Goal: Task Accomplishment & Management: Manage account settings

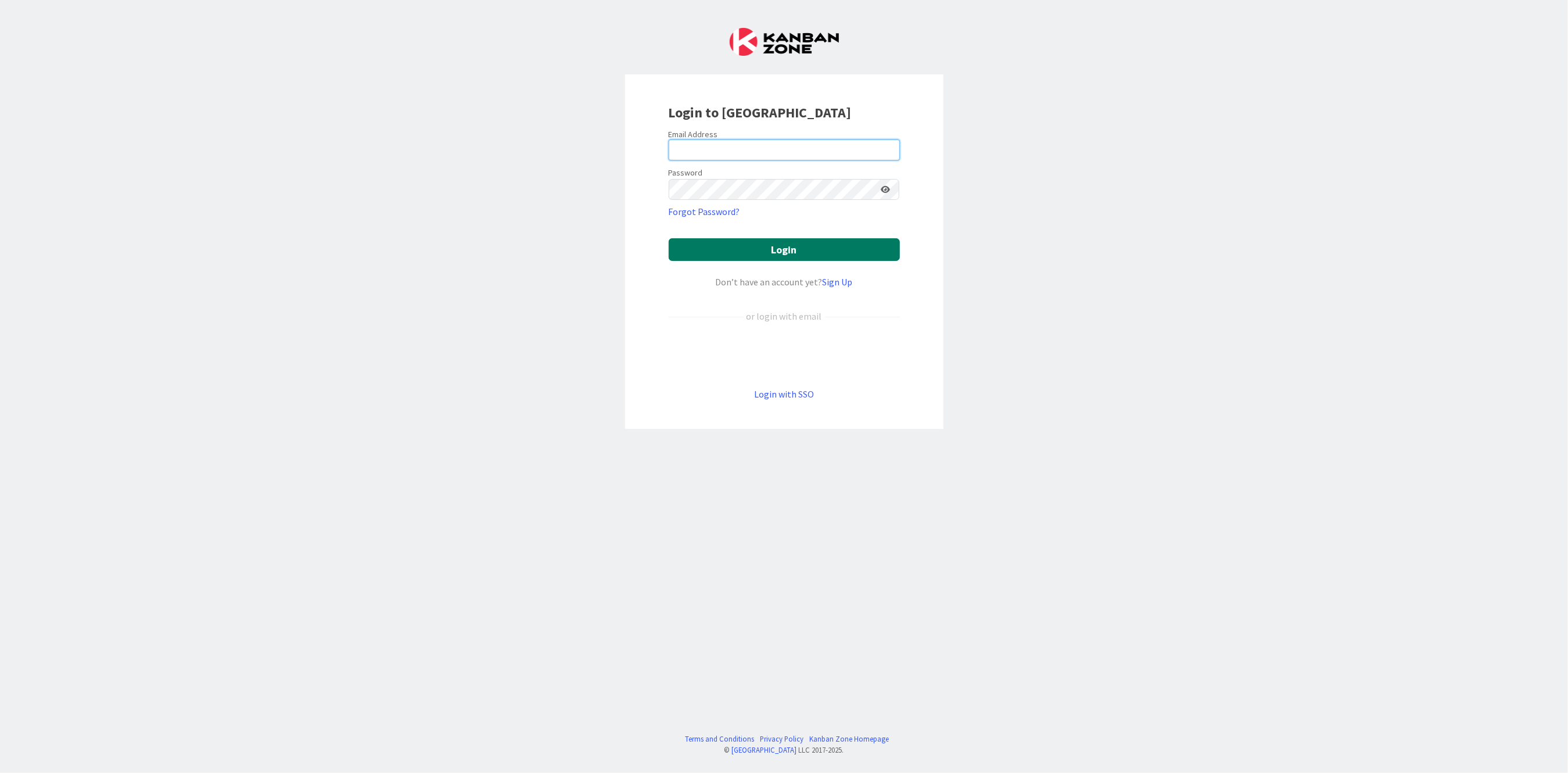
type input "[PERSON_NAME][EMAIL_ADDRESS][PERSON_NAME][DOMAIN_NAME][US_STATE]"
click at [763, 255] on button "Login" at bounding box center [784, 249] width 231 height 23
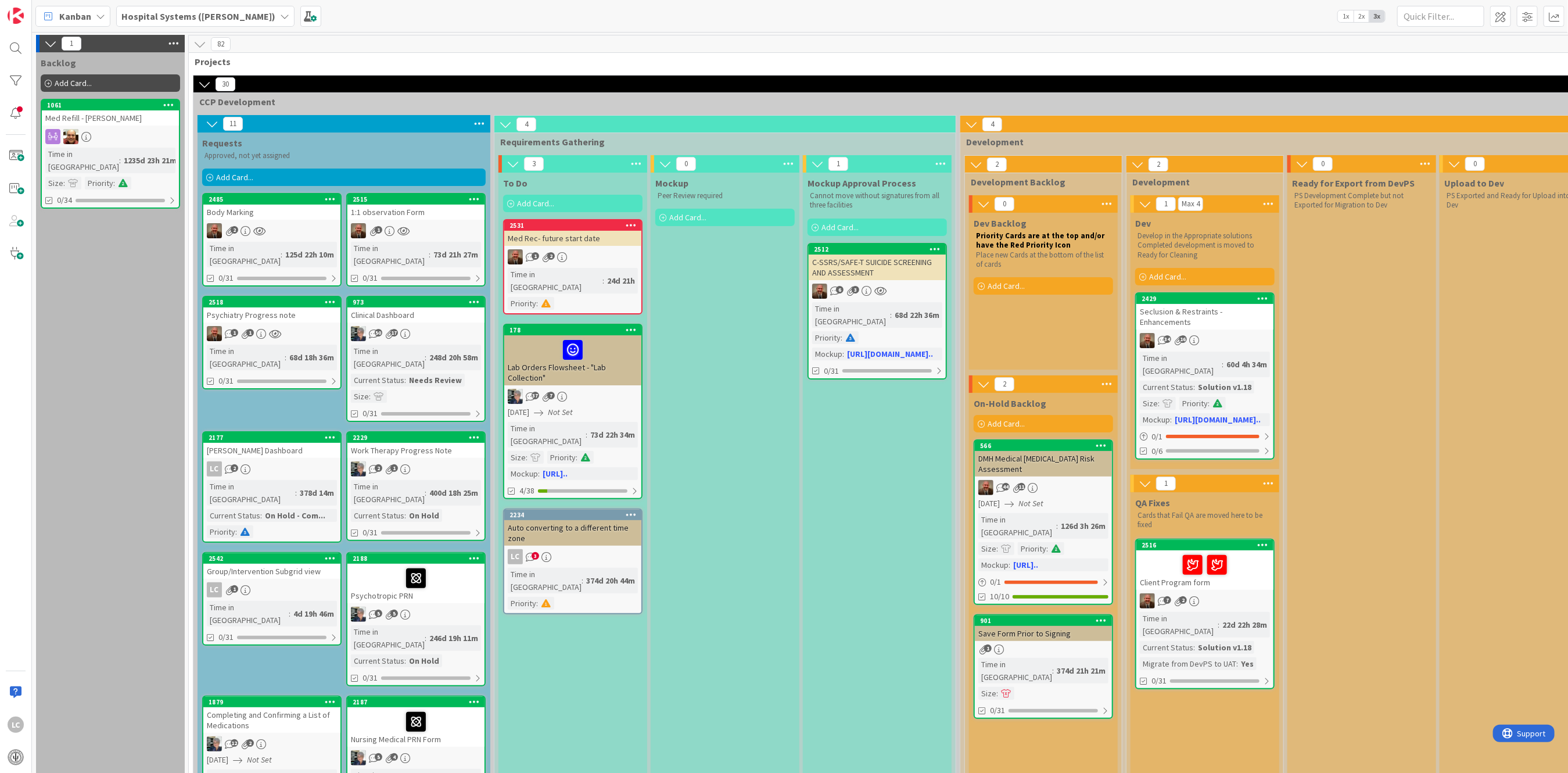
drag, startPoint x: 280, startPoint y: 521, endPoint x: 248, endPoint y: 536, distance: 35.3
click at [248, 564] on div "Group/Intervention Subgrid view" at bounding box center [271, 572] width 137 height 15
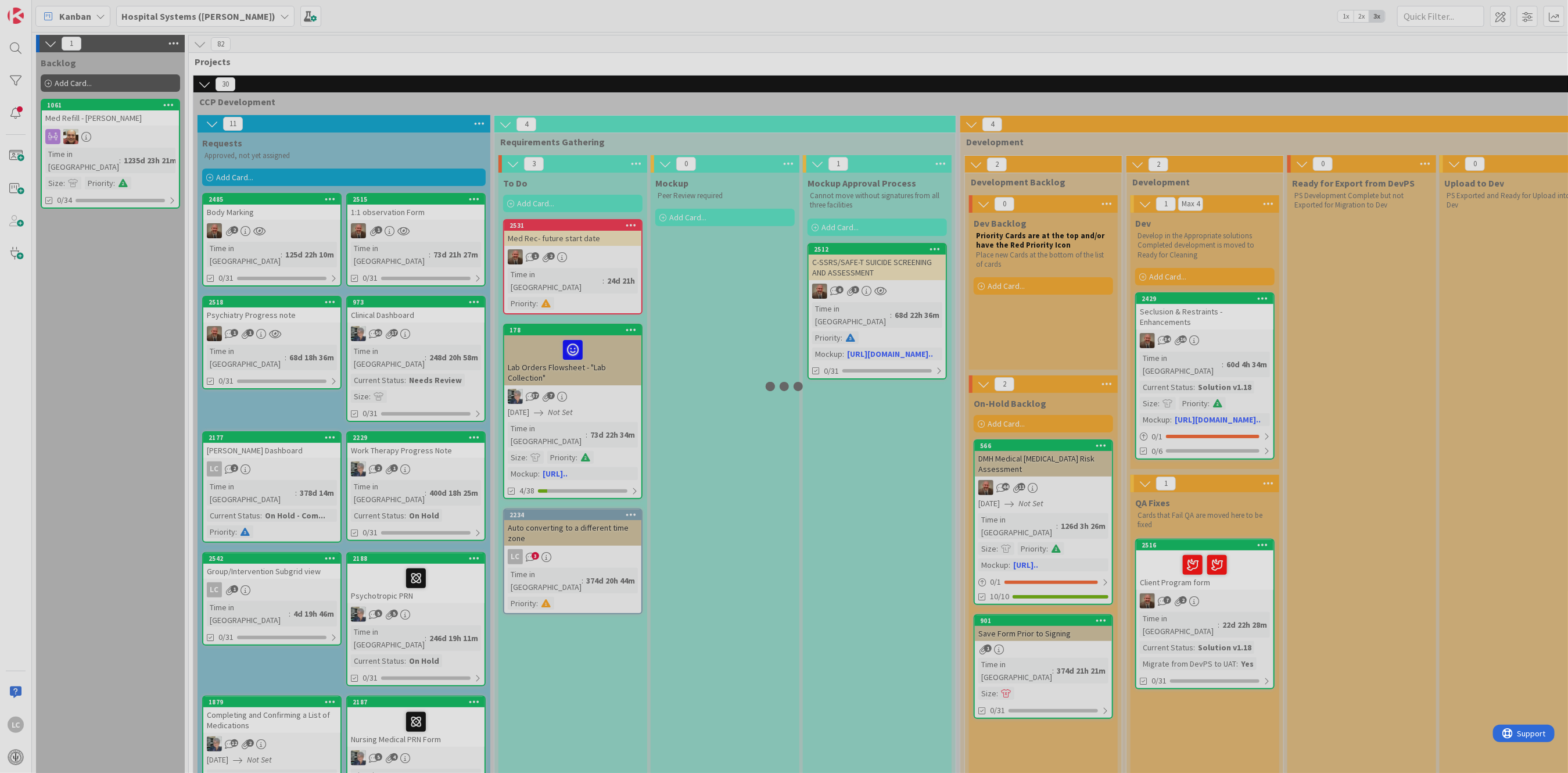
click at [246, 535] on div at bounding box center [784, 386] width 1568 height 773
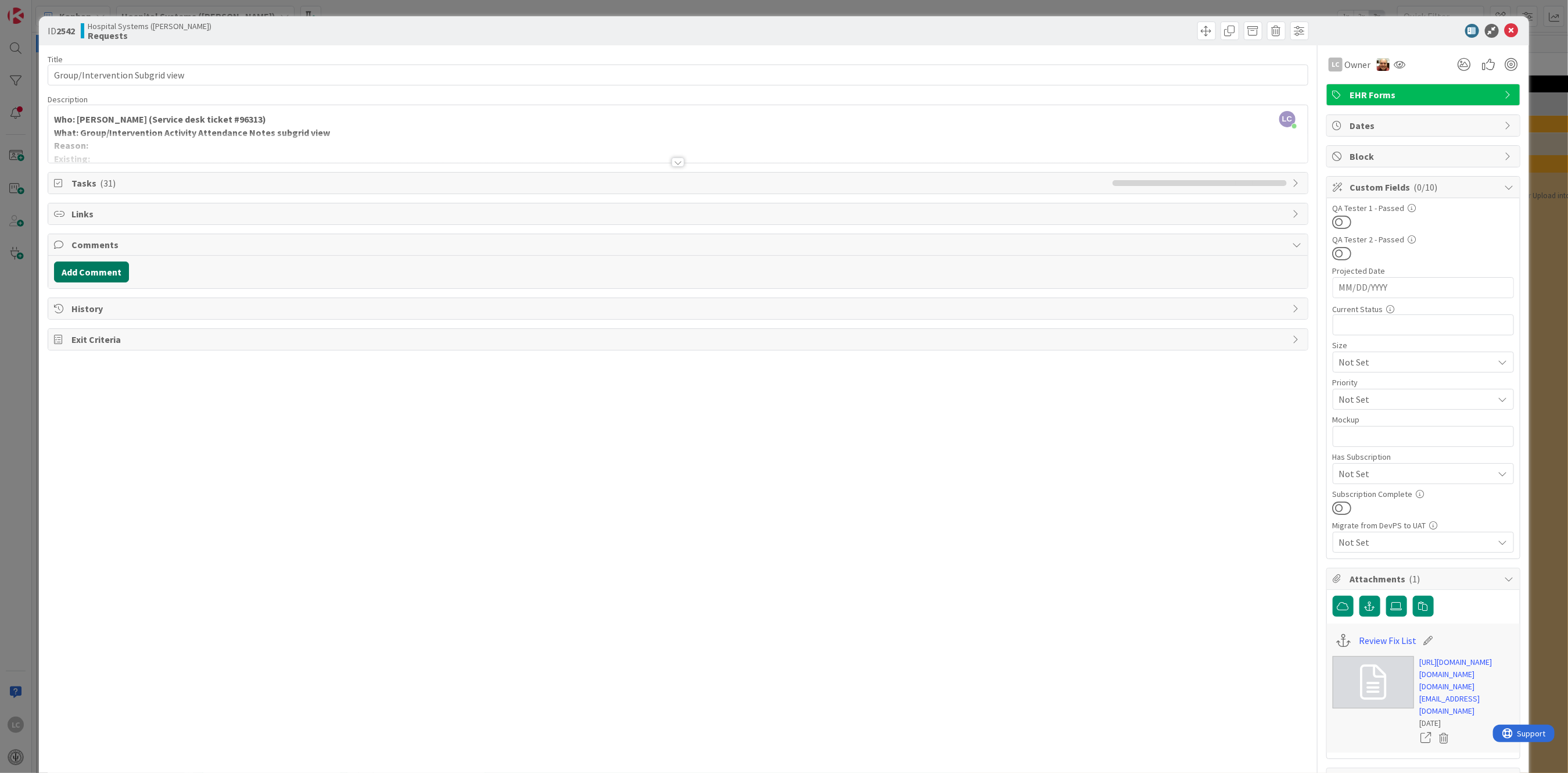
click at [96, 269] on button "Add Comment" at bounding box center [92, 272] width 75 height 21
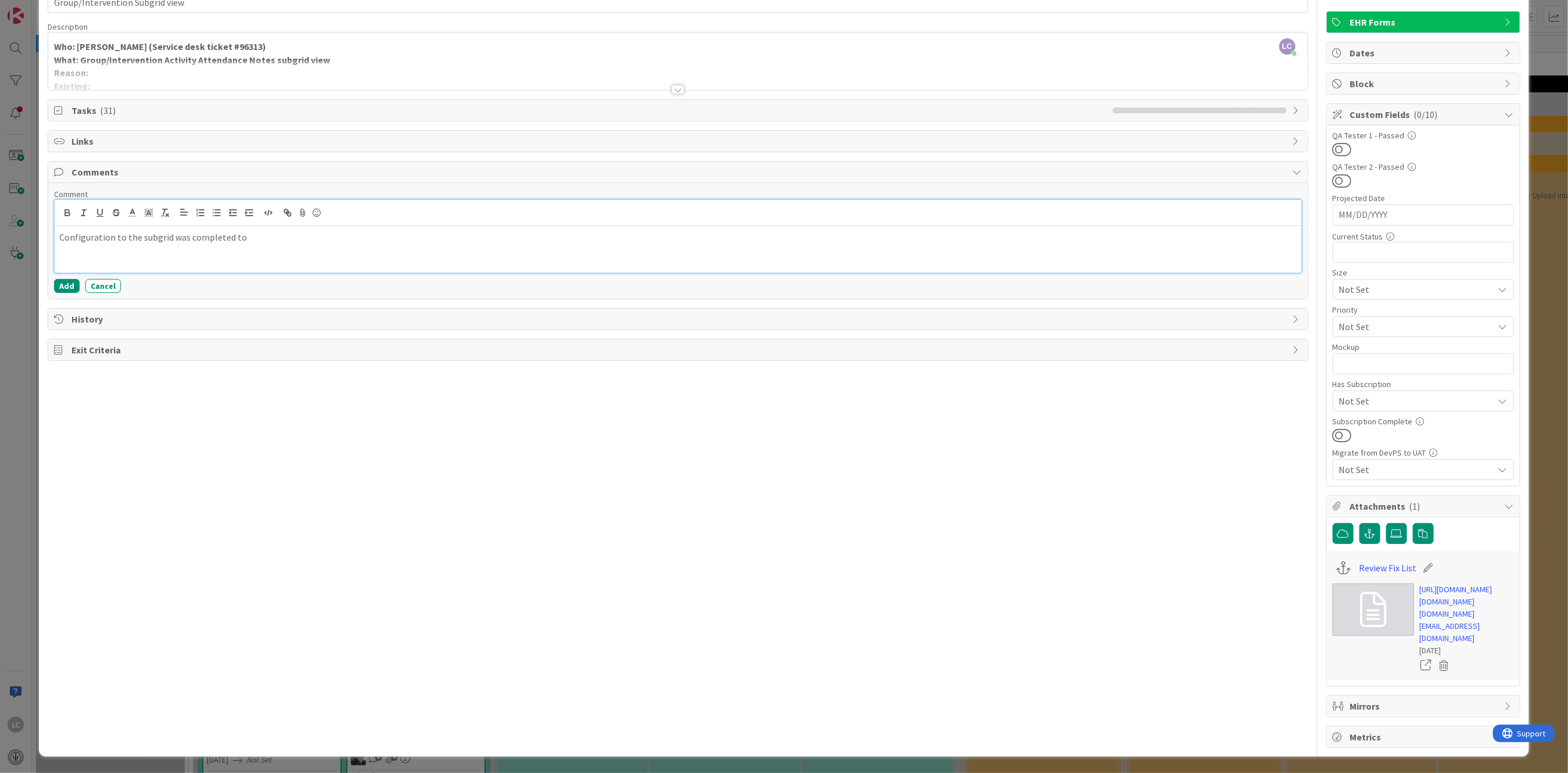
scroll to position [280, 0]
click at [1362, 499] on span "Attachments ( 1 )" at bounding box center [1425, 506] width 149 height 14
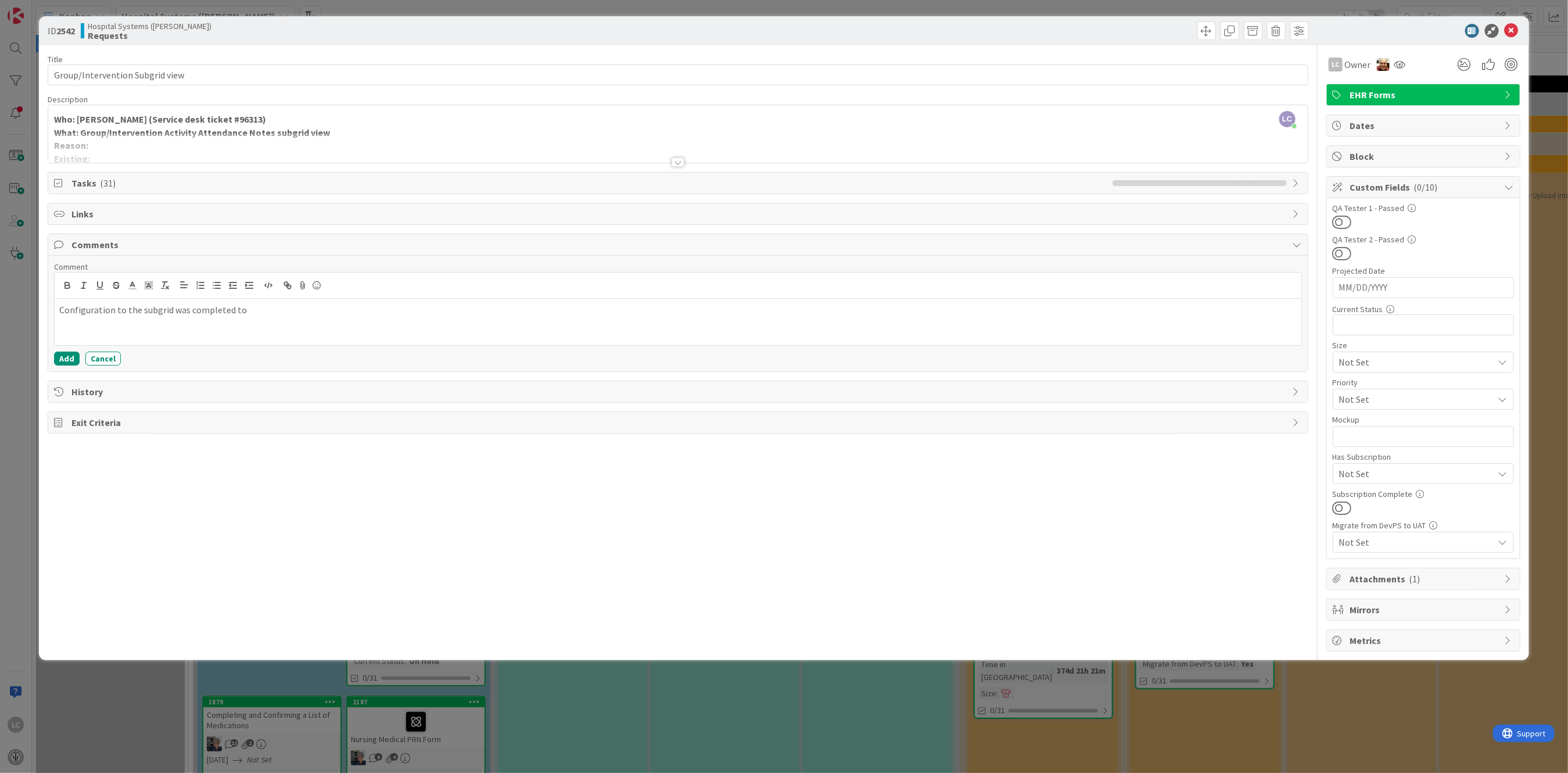
click at [1375, 582] on span "Attachments ( 1 )" at bounding box center [1425, 579] width 149 height 14
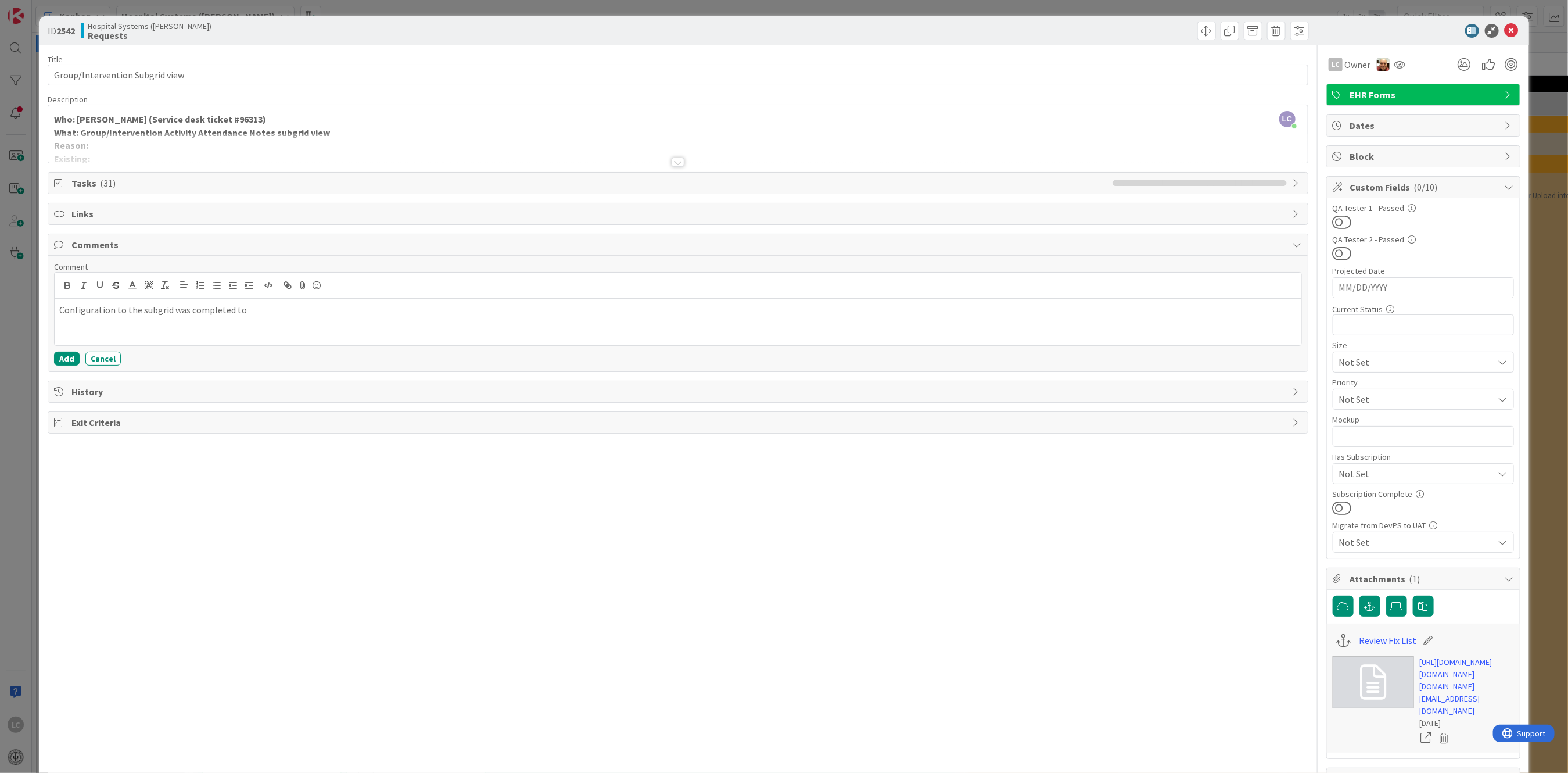
click at [673, 161] on div at bounding box center [678, 162] width 13 height 9
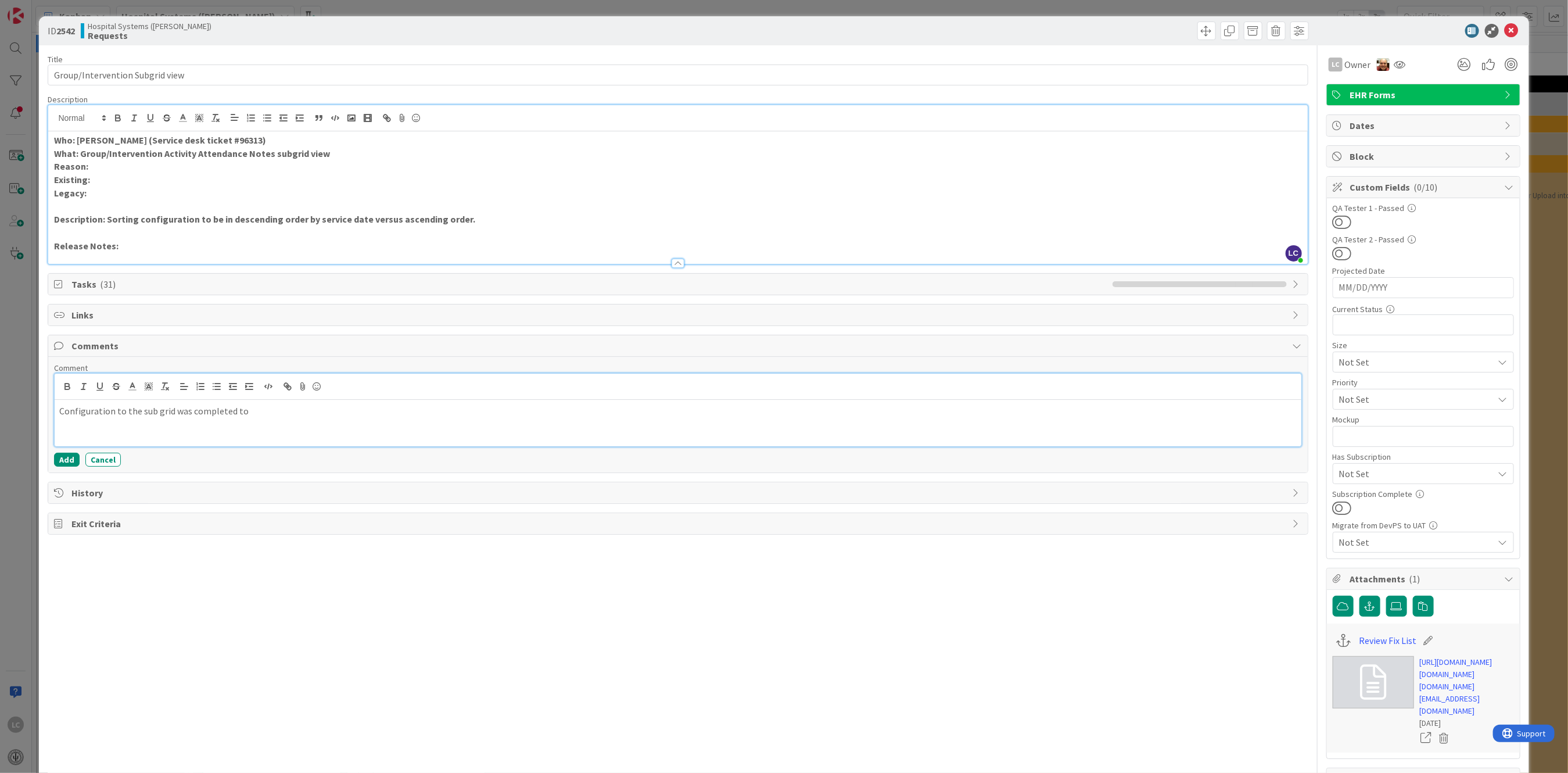
drag, startPoint x: 175, startPoint y: 411, endPoint x: 228, endPoint y: 412, distance: 53.0
click at [186, 411] on p "Configuration to the sub grid was completed to" at bounding box center [677, 411] width 1237 height 13
click at [258, 409] on p "Configuration to the sub grid to sort in descending service date completed to" at bounding box center [677, 411] width 1237 height 13
drag, startPoint x: 377, startPoint y: 410, endPoint x: 388, endPoint y: 409, distance: 11.0
click at [383, 409] on p "Configuration to the sub grid to sort in descending order by service date compl…" at bounding box center [677, 411] width 1237 height 13
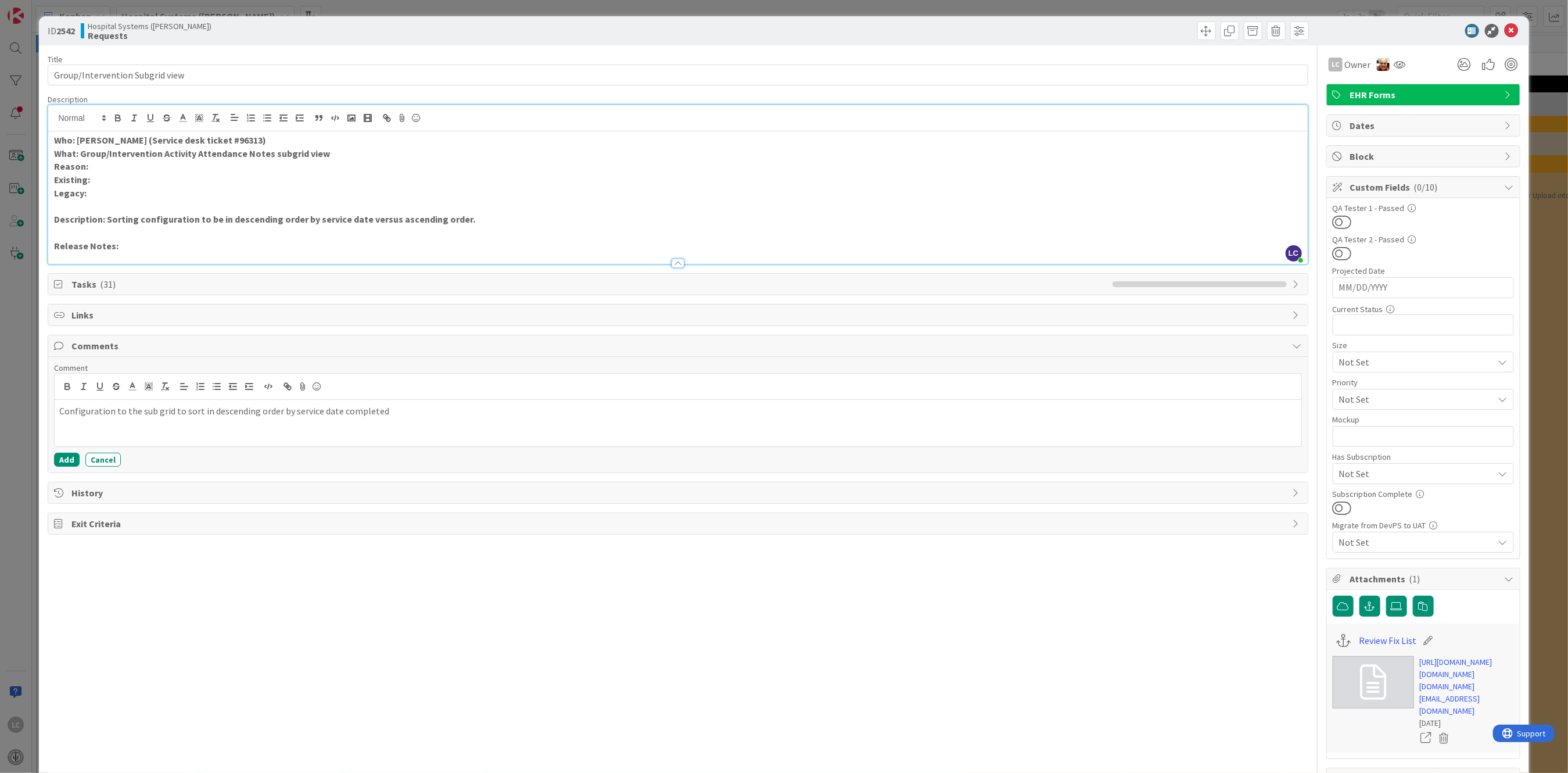
click at [79, 451] on div "Comment Configuration to the sub grid to sort in descending order by service da…" at bounding box center [678, 414] width 1247 height 104
click at [60, 460] on button "Add" at bounding box center [67, 460] width 26 height 14
click at [1505, 26] on icon at bounding box center [1512, 31] width 14 height 14
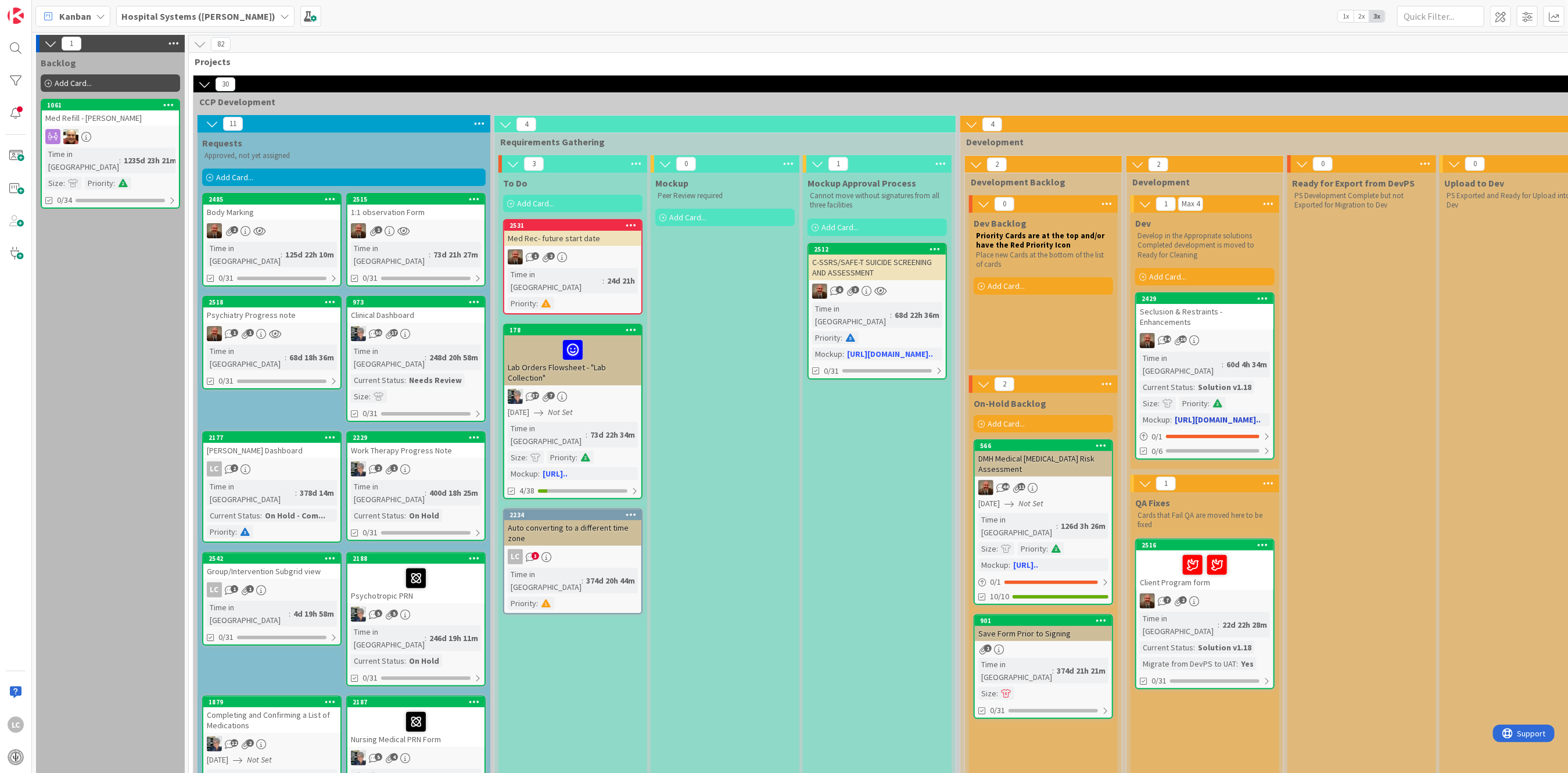
click at [1197, 338] on link "2429 Seclusion & Restraints - Enhancements 34 16 Time in Column : 60d 4h 34m Cu…" at bounding box center [1205, 376] width 139 height 167
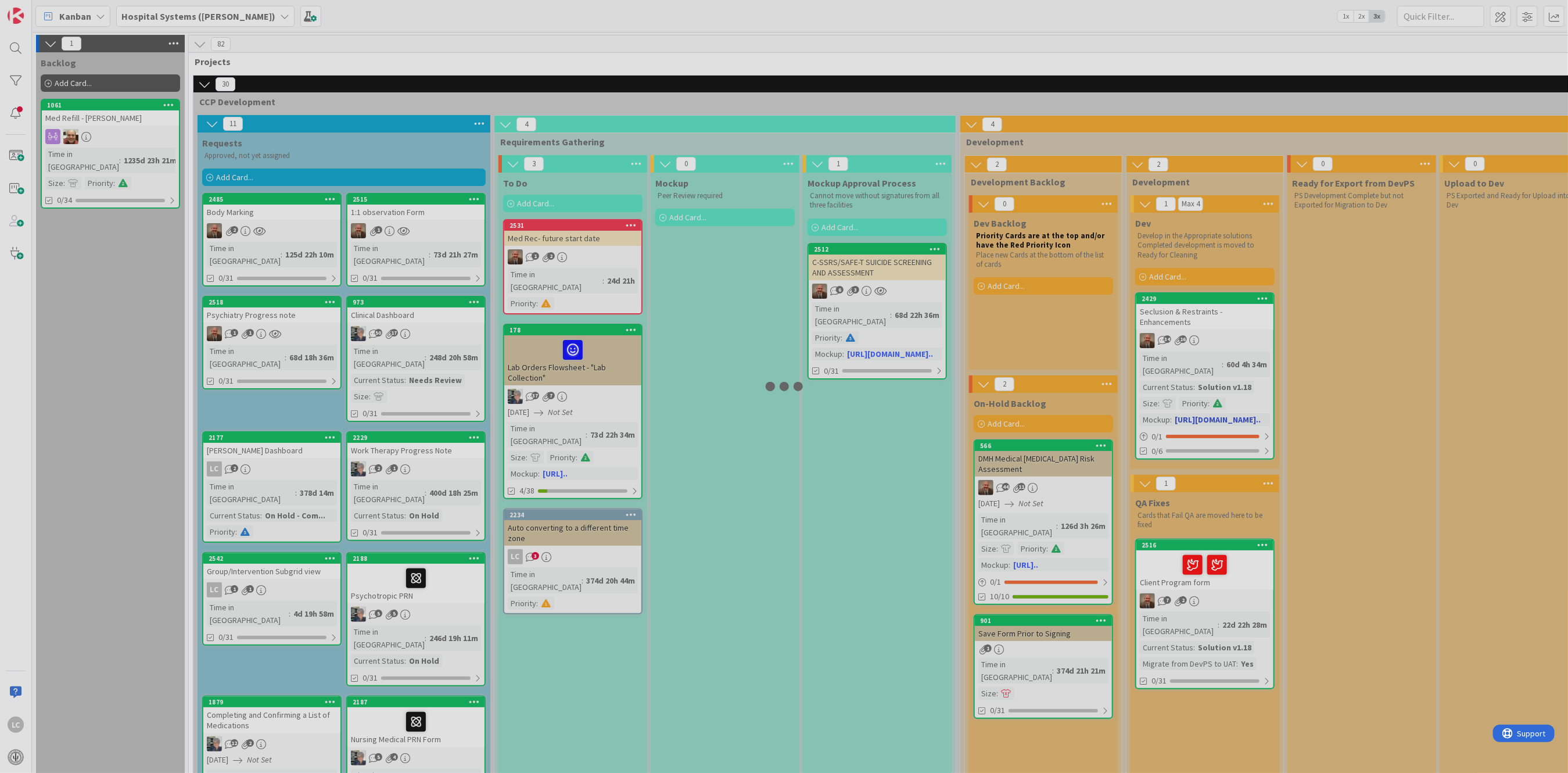
click at [1197, 338] on div at bounding box center [784, 386] width 1568 height 773
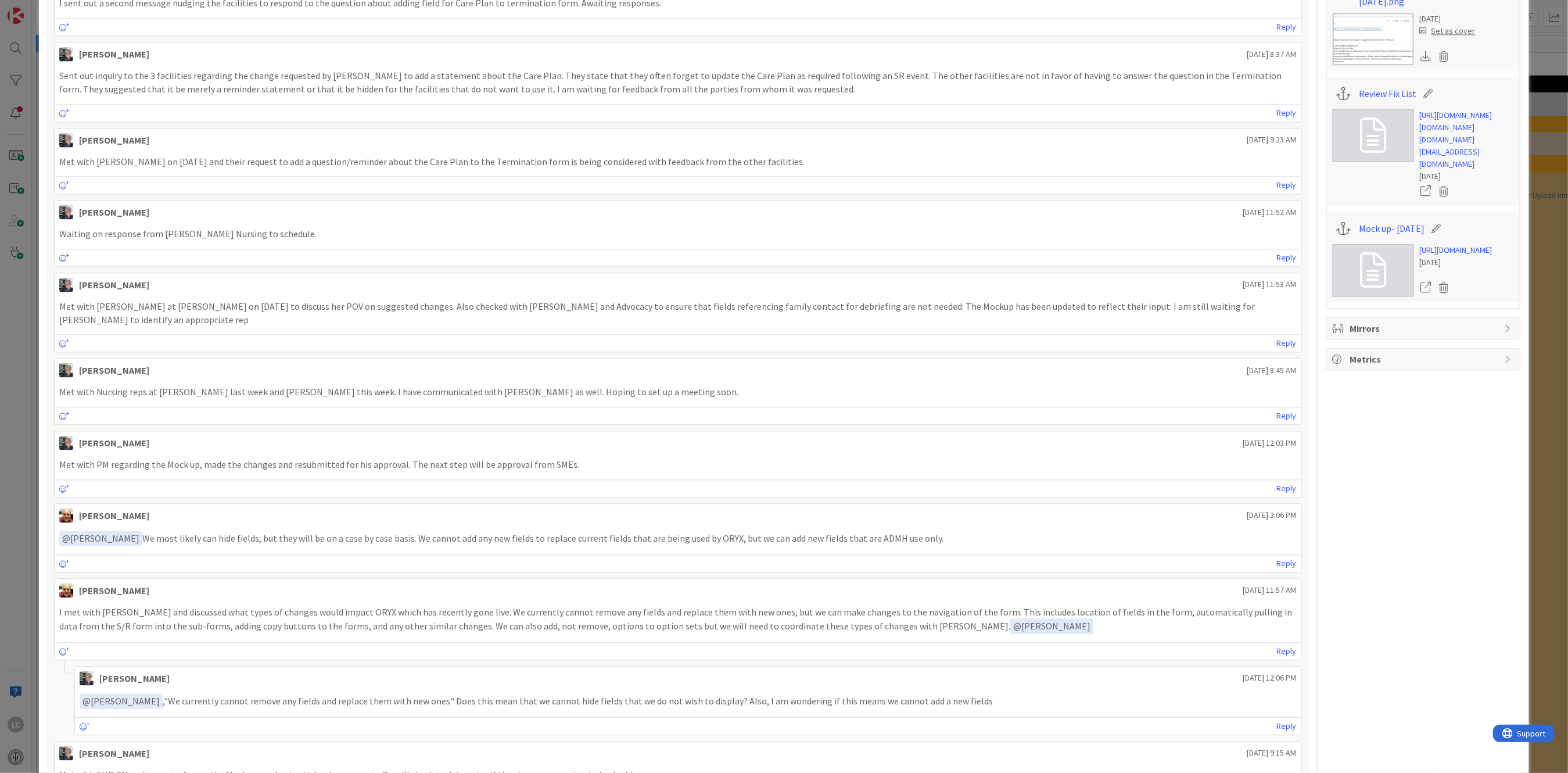
scroll to position [2188, 0]
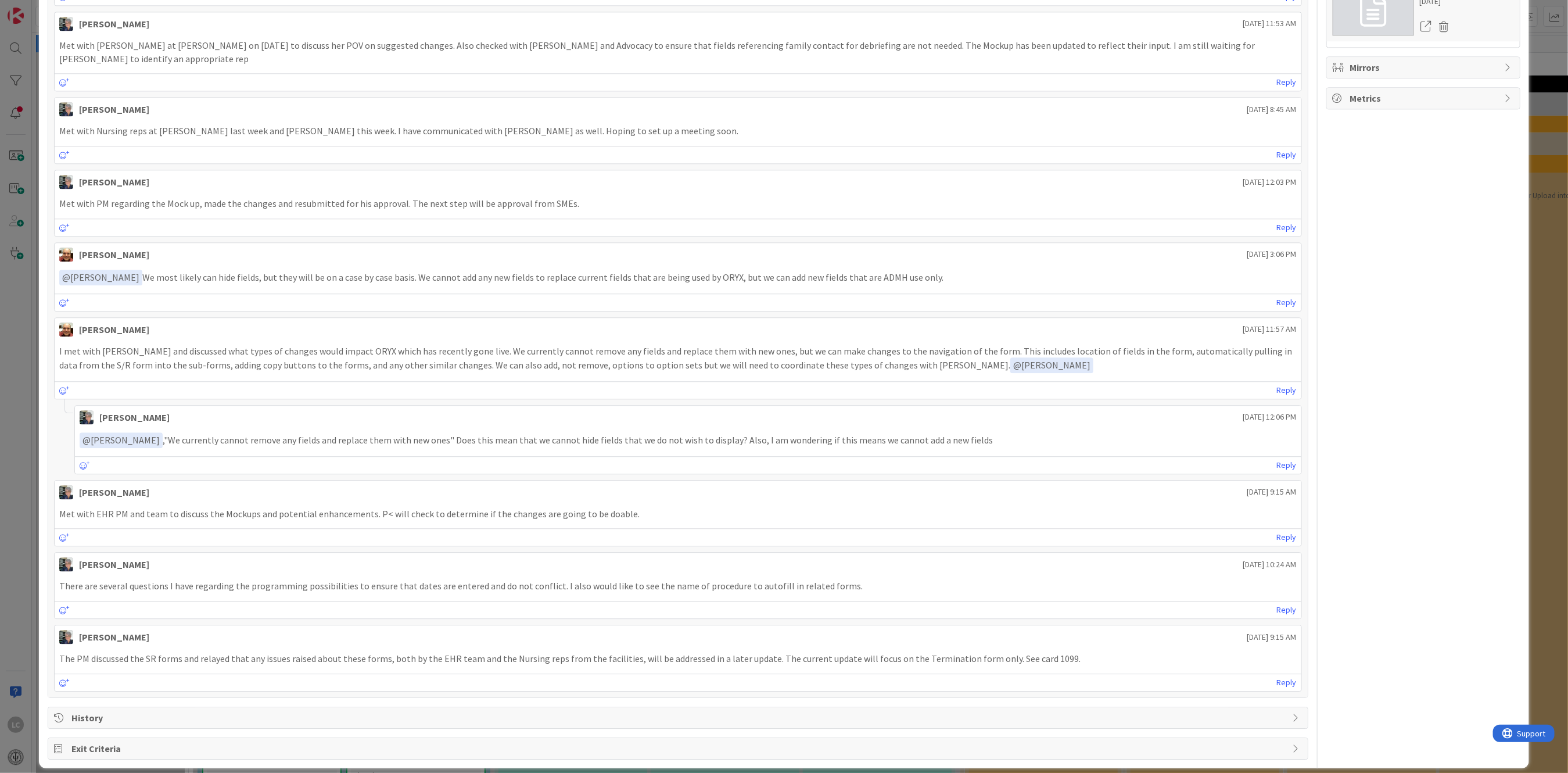
click at [1360, 26] on icon at bounding box center [1373, 9] width 26 height 35
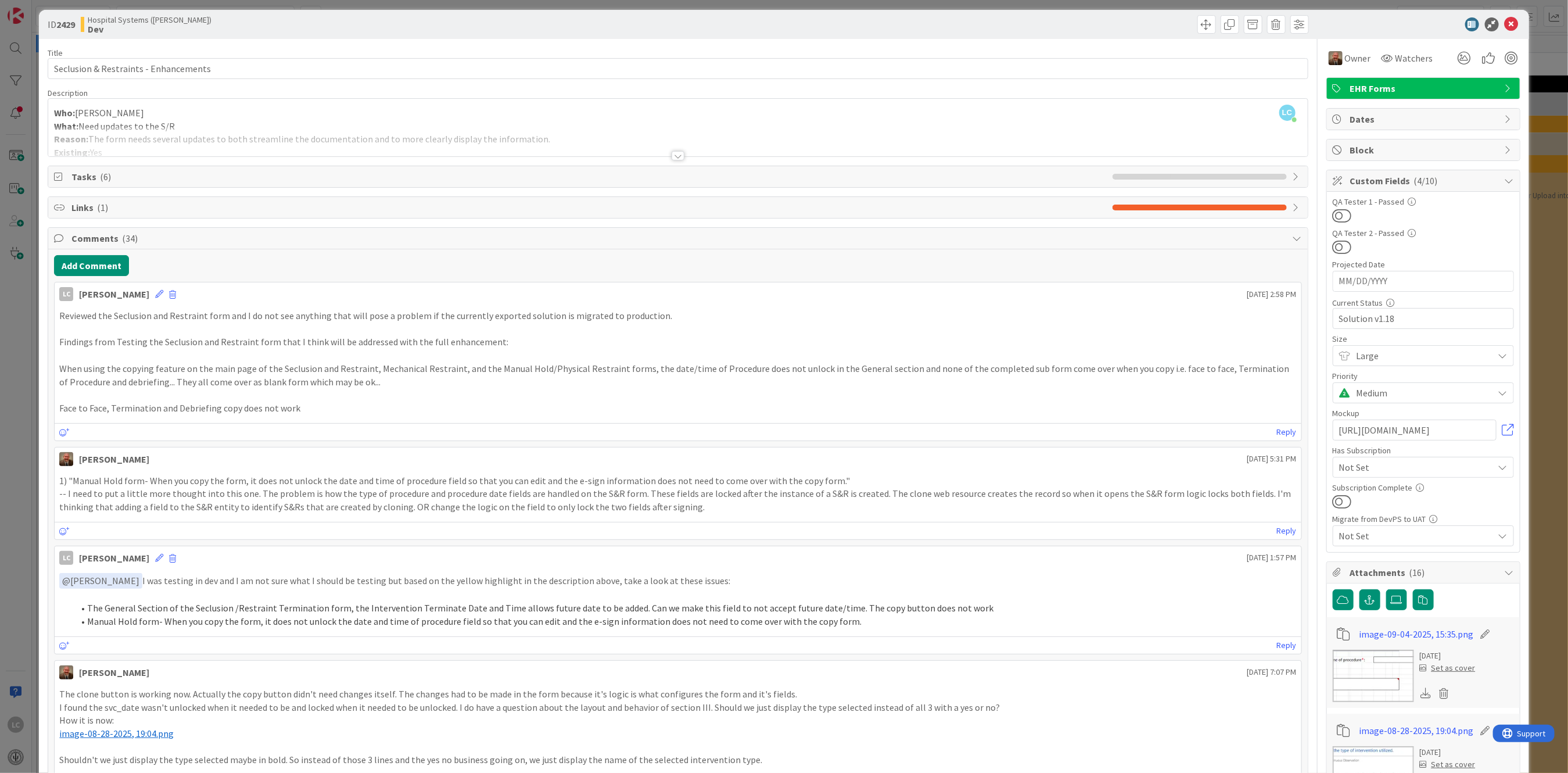
scroll to position [0, 0]
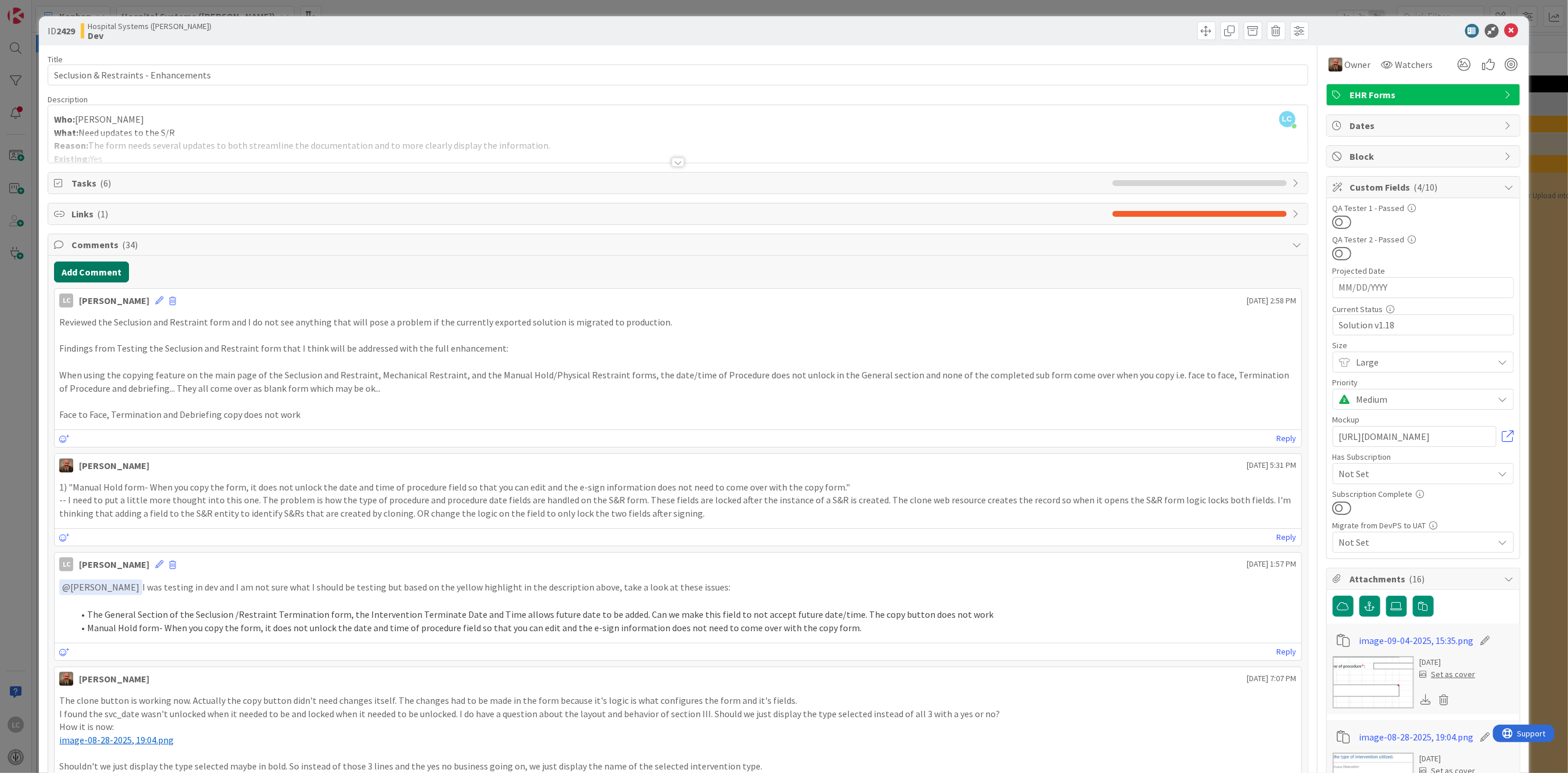
click at [79, 274] on button "Add Comment" at bounding box center [92, 272] width 75 height 21
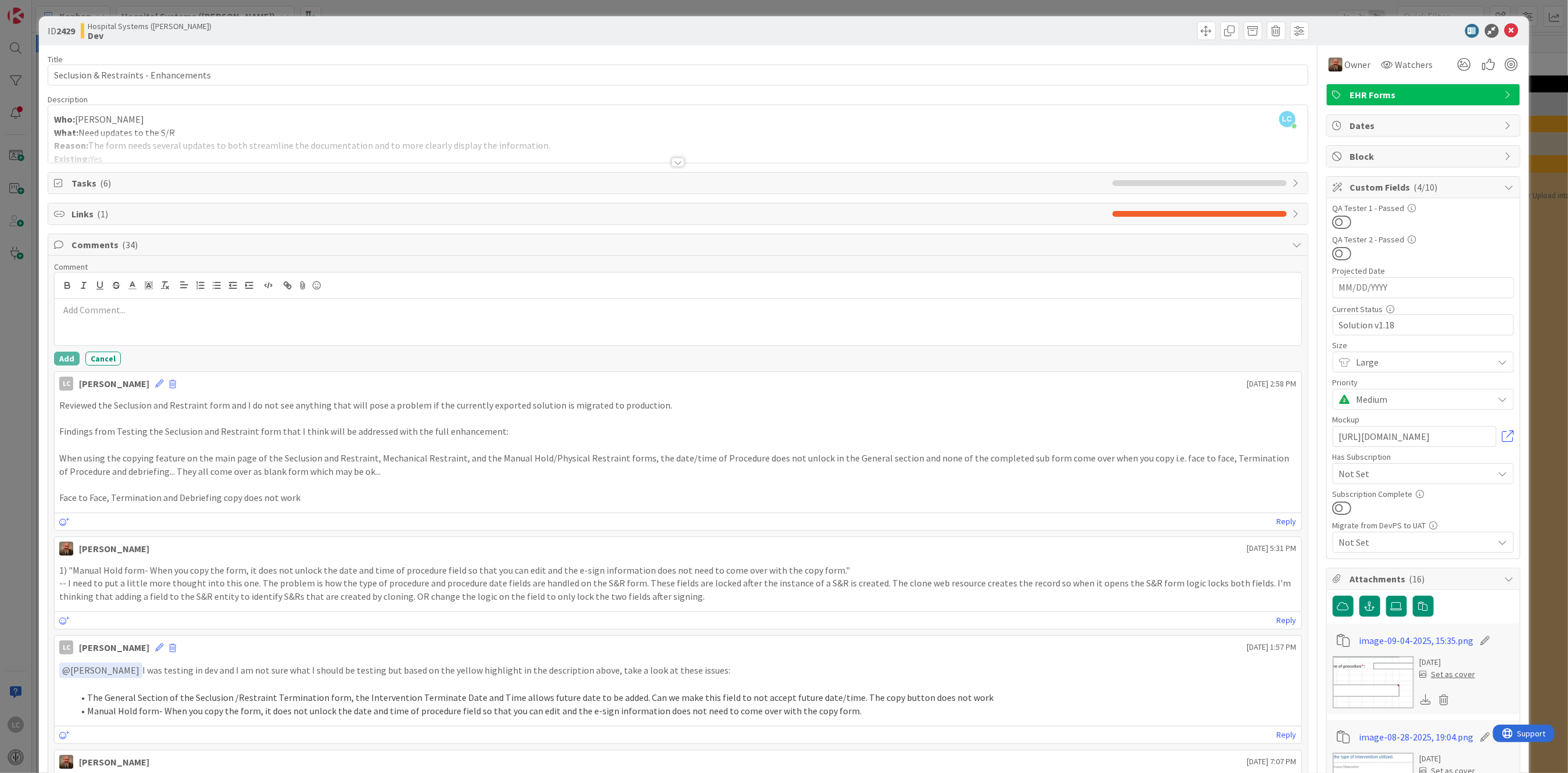
click at [84, 306] on p at bounding box center [677, 310] width 1237 height 13
click at [64, 362] on button "Add" at bounding box center [67, 359] width 26 height 14
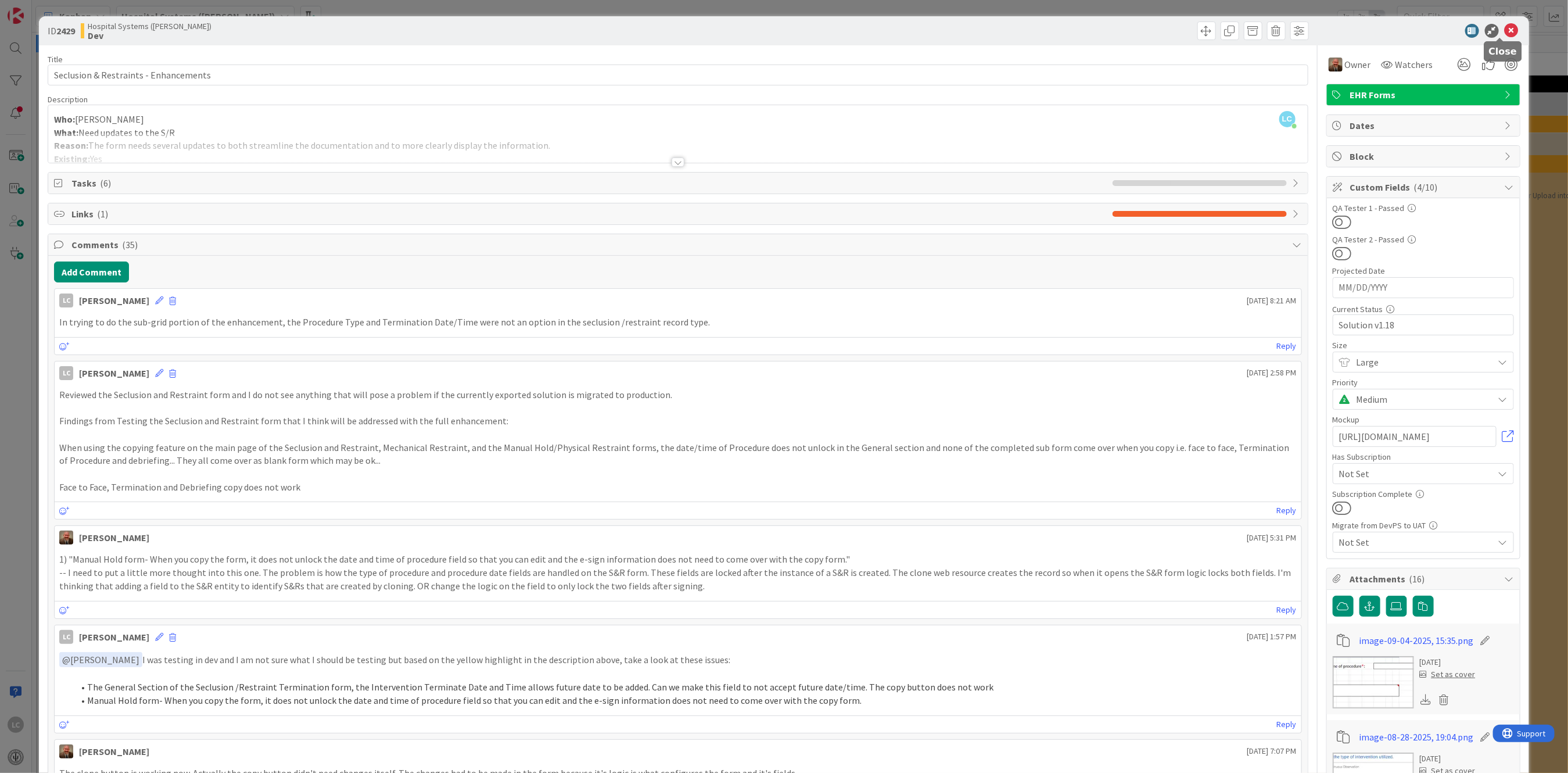
click at [1505, 25] on icon at bounding box center [1512, 31] width 14 height 14
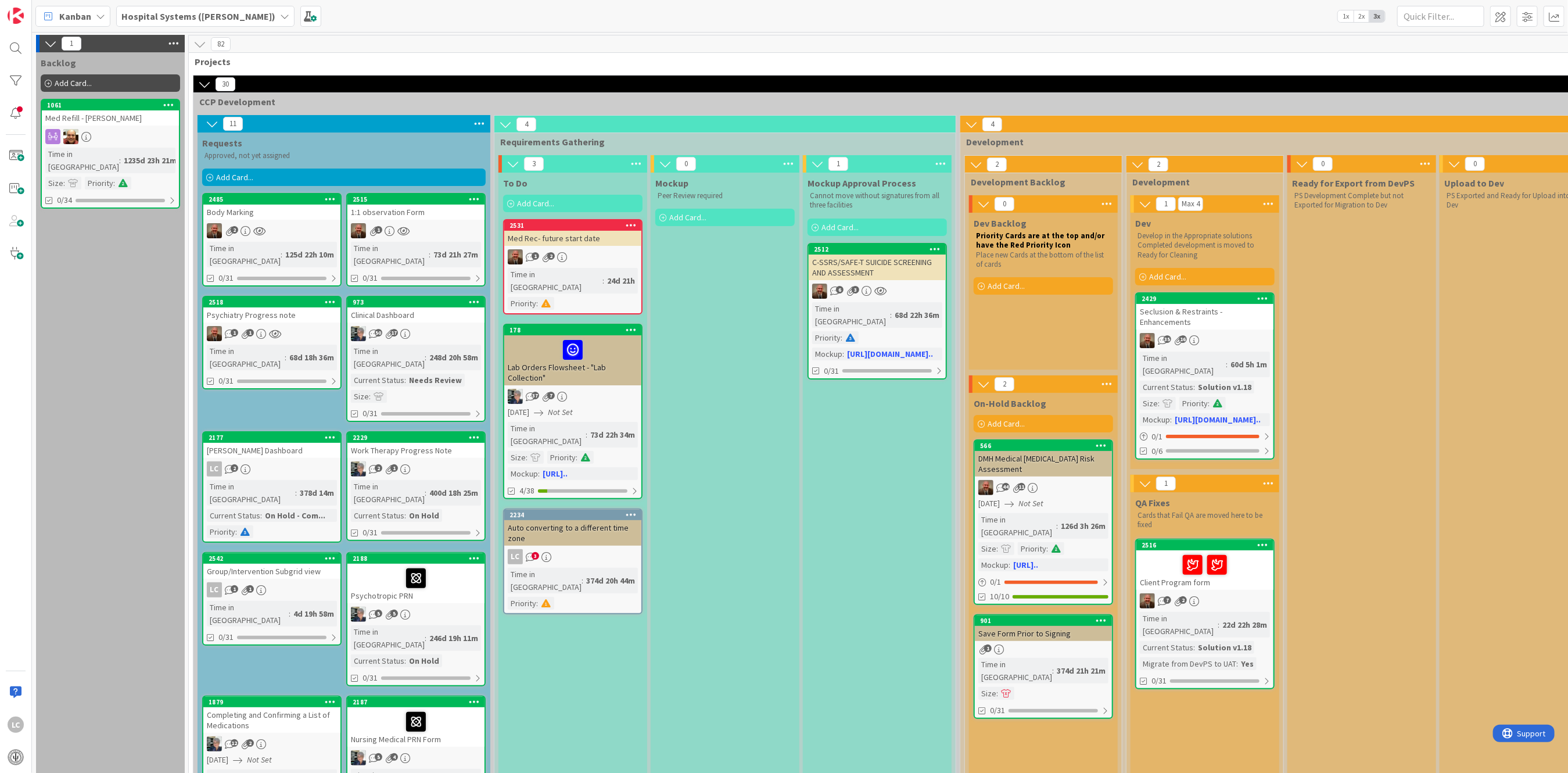
scroll to position [77, 0]
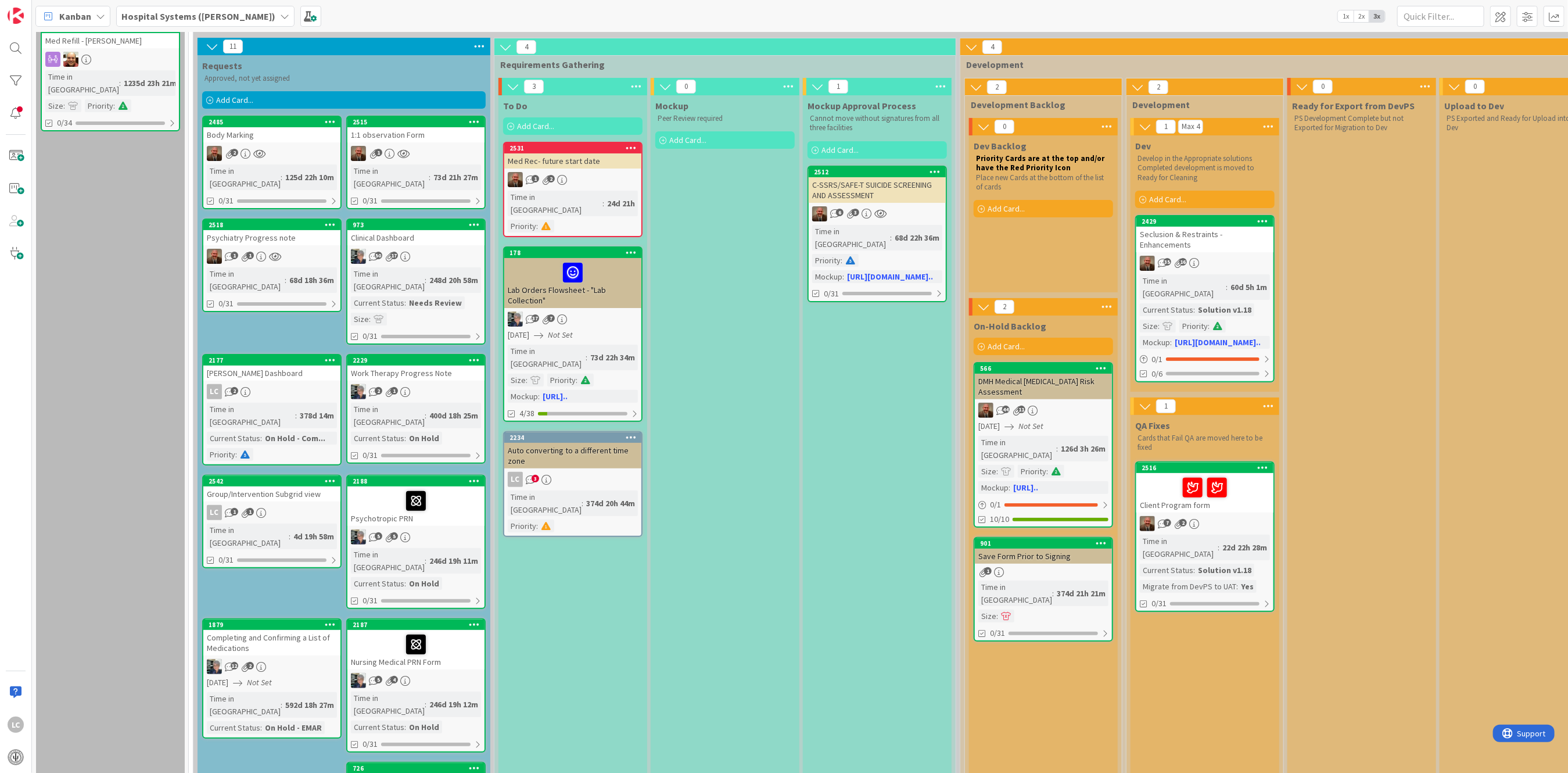
click at [253, 487] on div "Group/Intervention Subgrid view" at bounding box center [271, 494] width 137 height 15
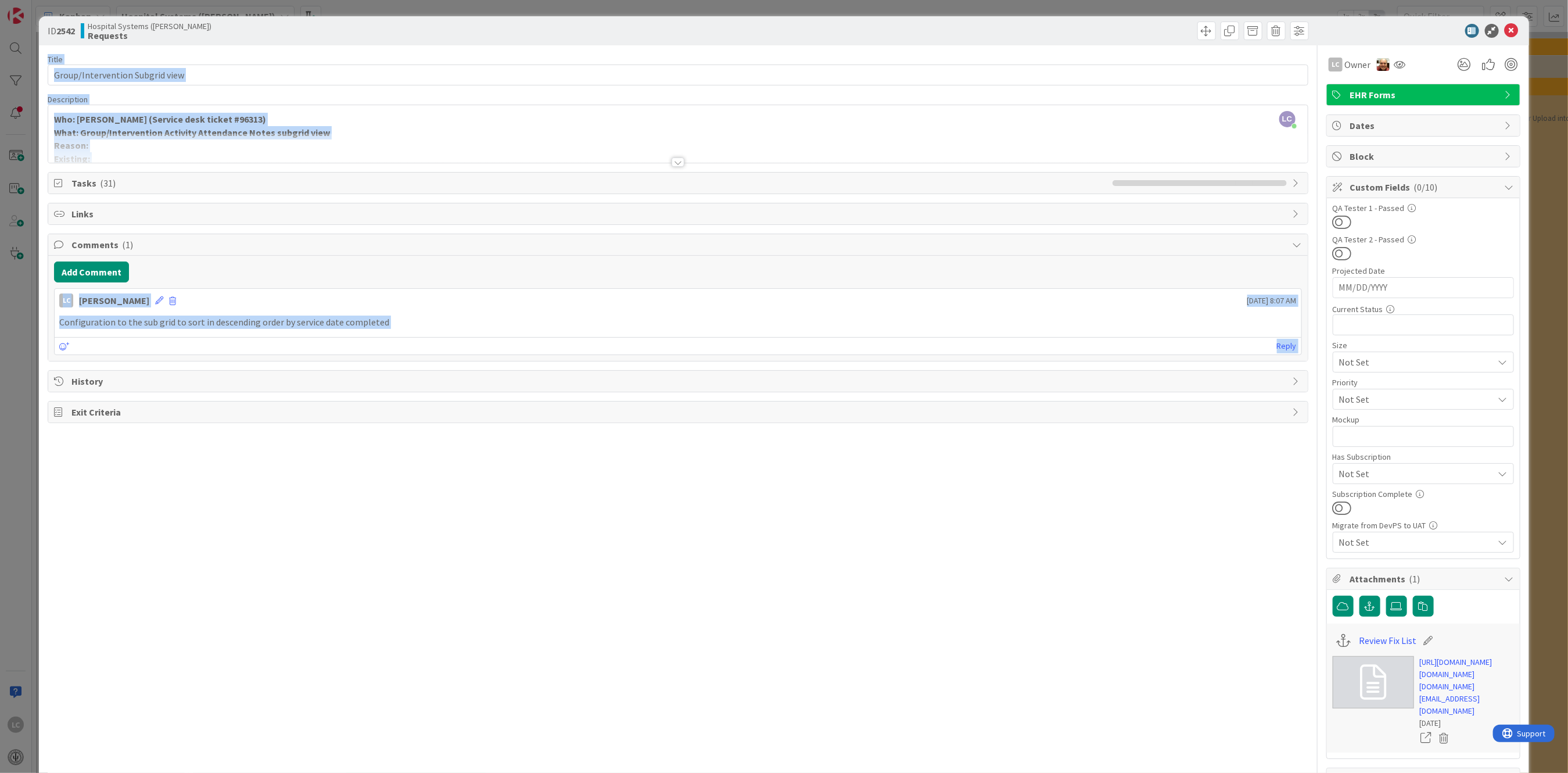
drag, startPoint x: 958, startPoint y: 54, endPoint x: 1063, endPoint y: 419, distance: 379.8
click at [1063, 419] on div "ID 2542 Hospital Systems ([PERSON_NAME]) Requests Title 31 / 128 Group/Interven…" at bounding box center [784, 423] width 1489 height 813
click at [1505, 25] on icon at bounding box center [1512, 31] width 14 height 14
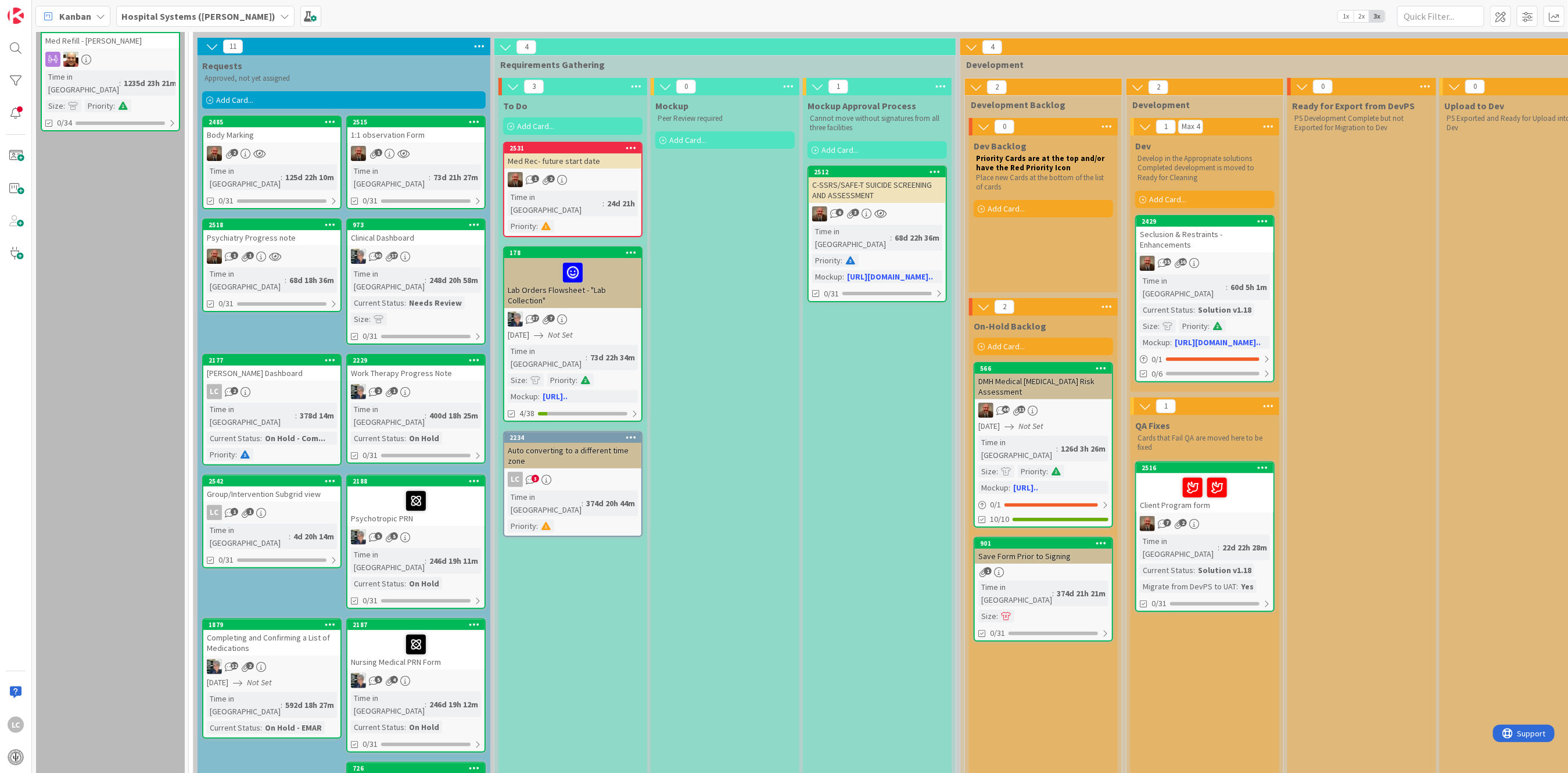
click at [257, 508] on icon at bounding box center [261, 513] width 10 height 10
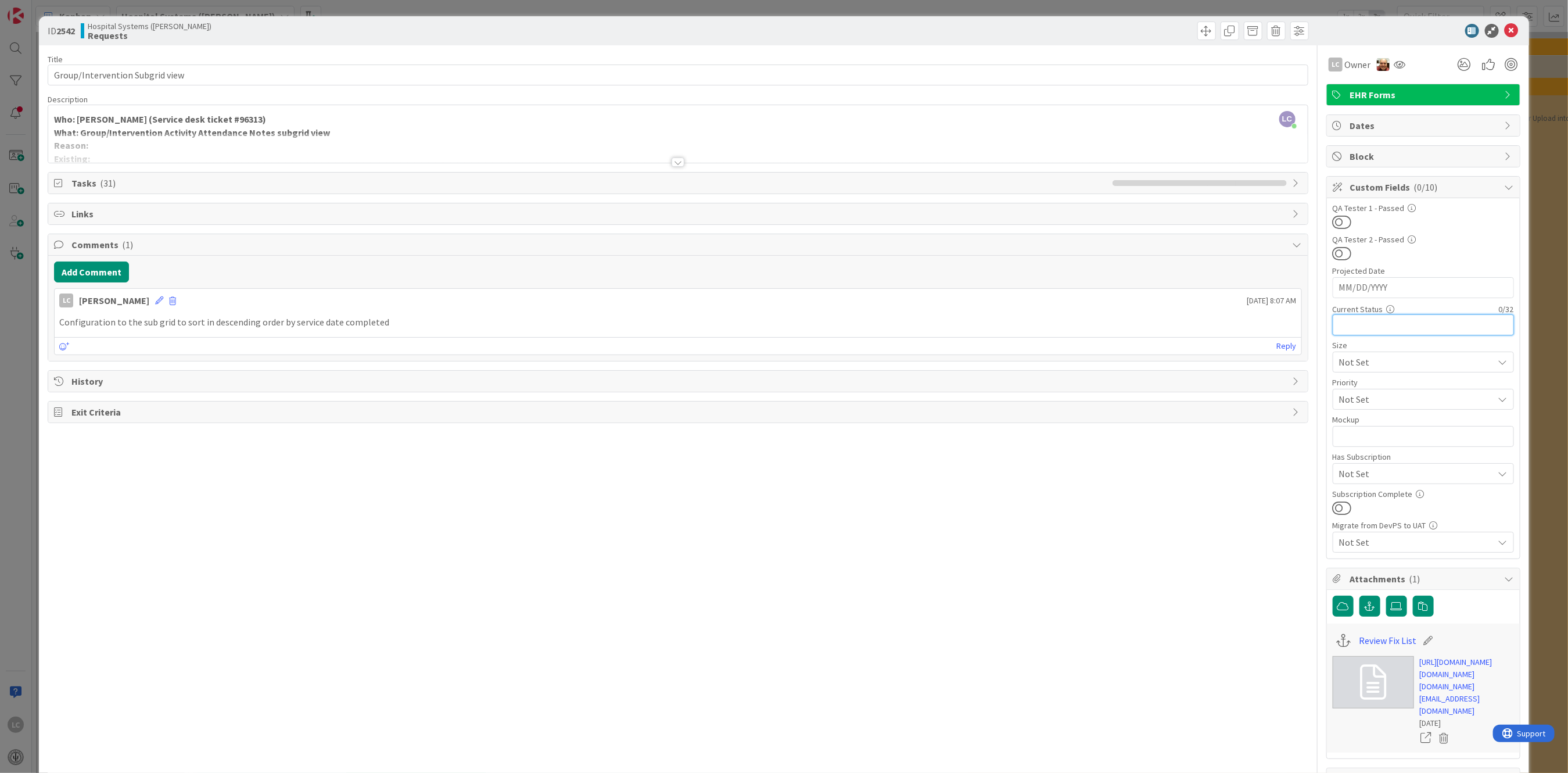
click at [1343, 322] on input "text" at bounding box center [1423, 325] width 181 height 21
type input "v1.19"
click at [1505, 29] on icon at bounding box center [1512, 31] width 14 height 14
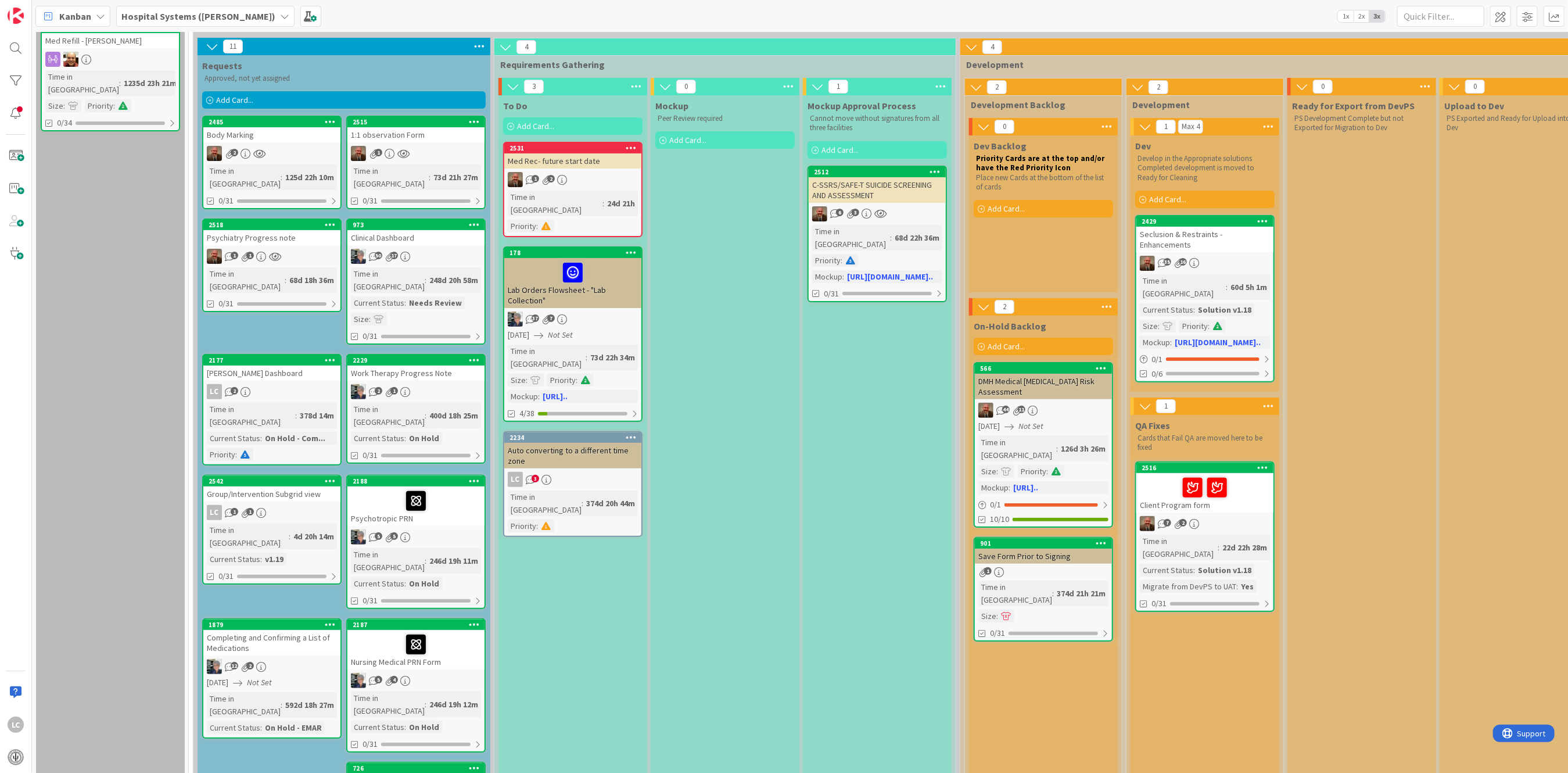
click at [237, 553] on div "Current Status" at bounding box center [233, 559] width 54 height 13
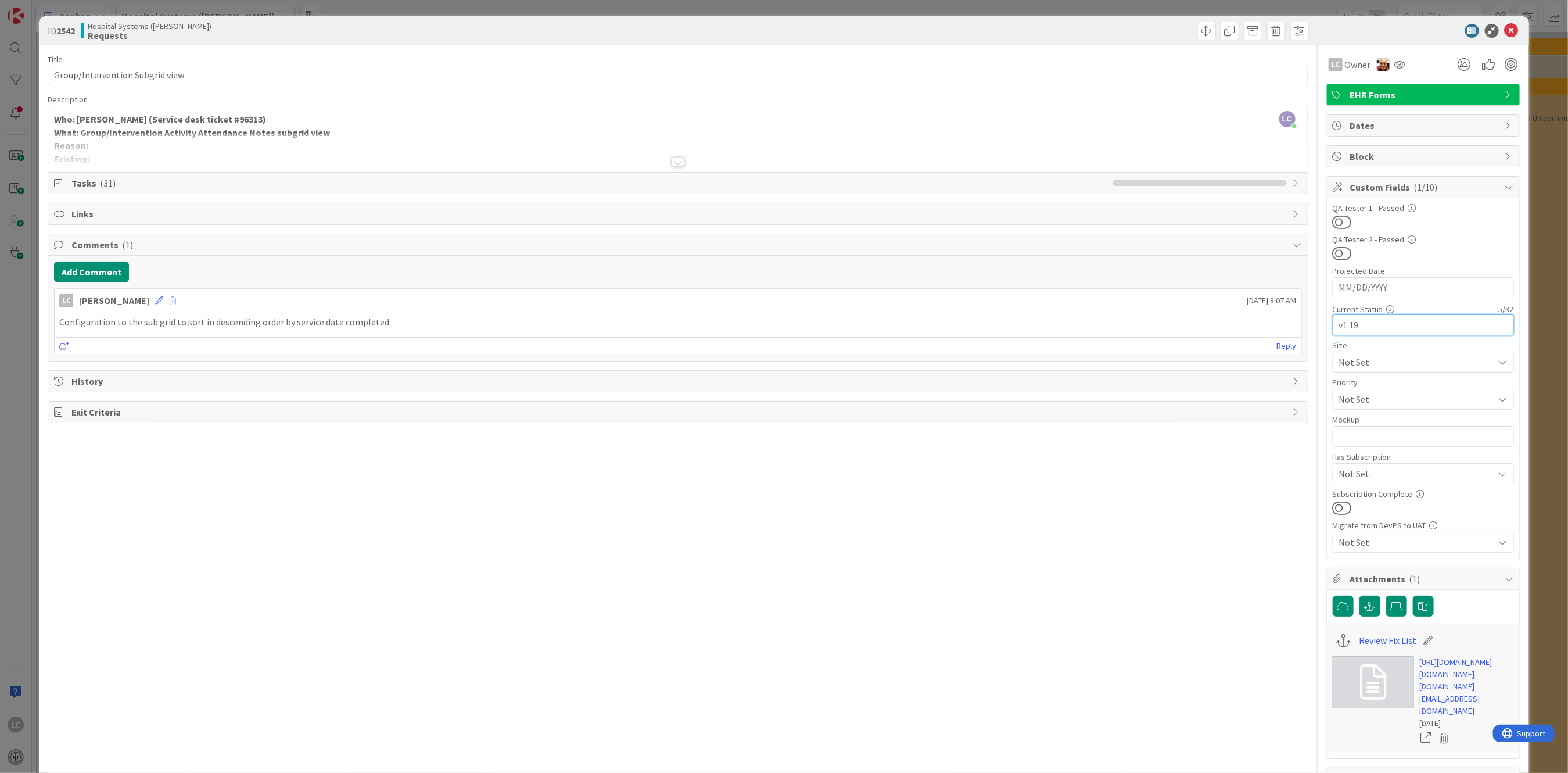
click at [1333, 323] on input "v1.19" at bounding box center [1423, 325] width 181 height 21
type input "Solution v1.19"
click at [1505, 25] on icon at bounding box center [1512, 31] width 14 height 14
